Goal: Information Seeking & Learning: Learn about a topic

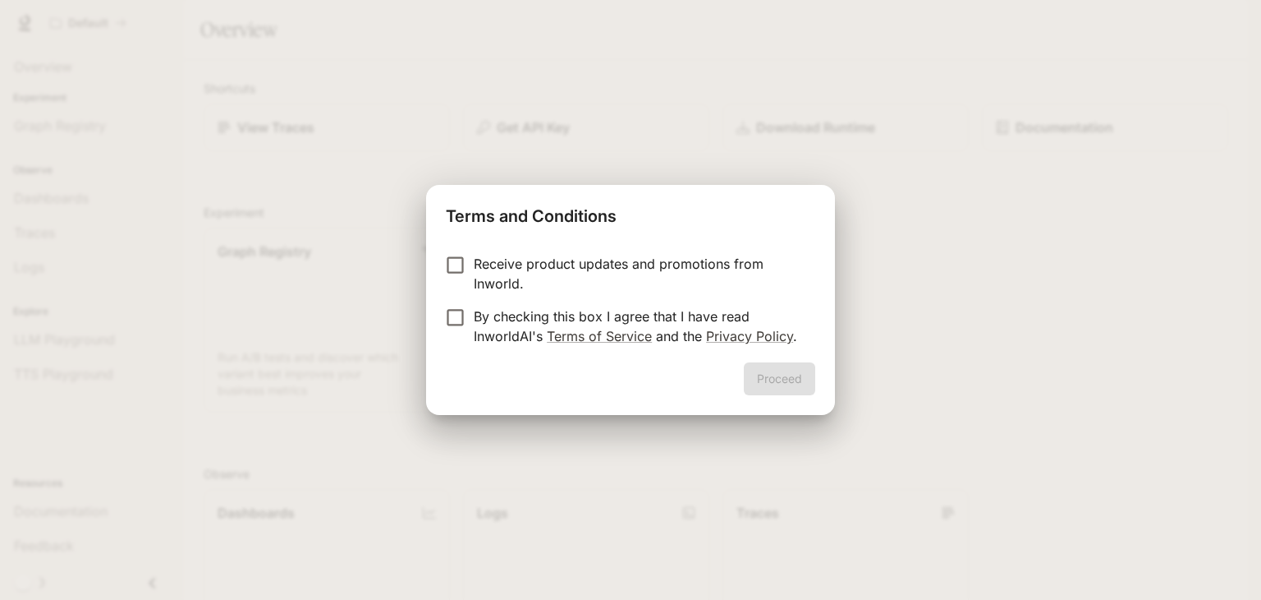
click at [499, 271] on p "Receive product updates and promotions from Inworld." at bounding box center [638, 273] width 328 height 39
click at [495, 309] on p "By checking this box I agree that I have read InworldAI's Terms of Service and …" at bounding box center [638, 325] width 328 height 39
click at [788, 380] on button "Proceed" at bounding box center [779, 378] width 71 height 33
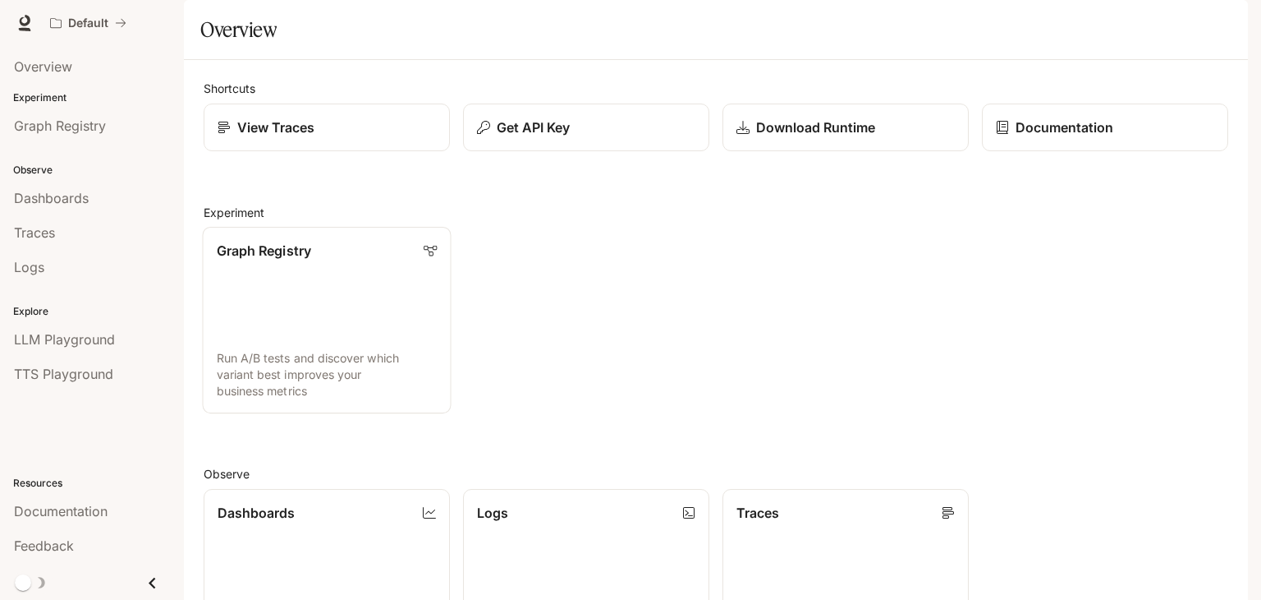
click at [365, 328] on link "Graph Registry Run A/B tests and discover which variant best improves your busi…" at bounding box center [327, 320] width 249 height 186
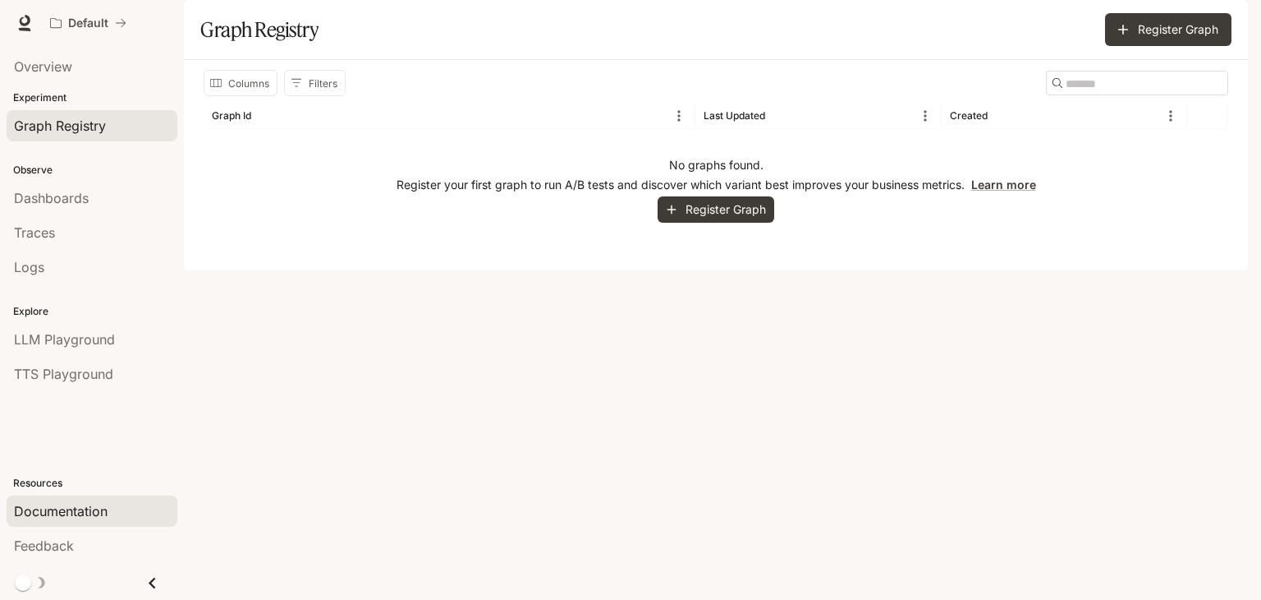
click at [62, 503] on span "Documentation" at bounding box center [61, 511] width 94 height 20
